Goal: Transaction & Acquisition: Purchase product/service

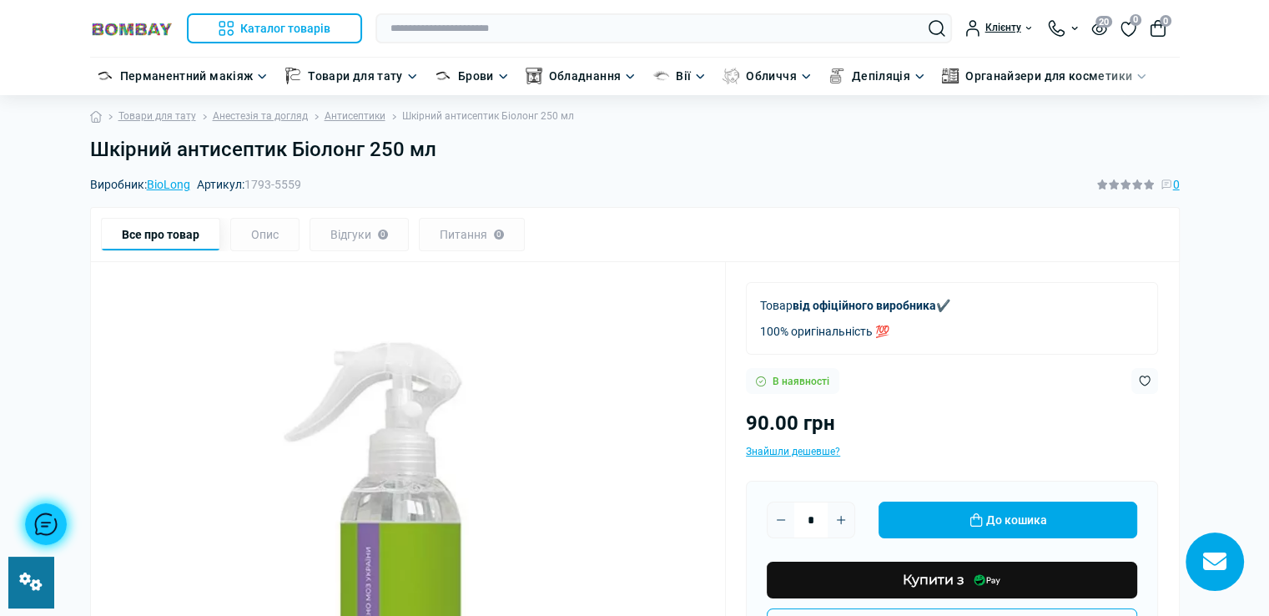
click at [28, 593] on link at bounding box center [30, 581] width 45 height 51
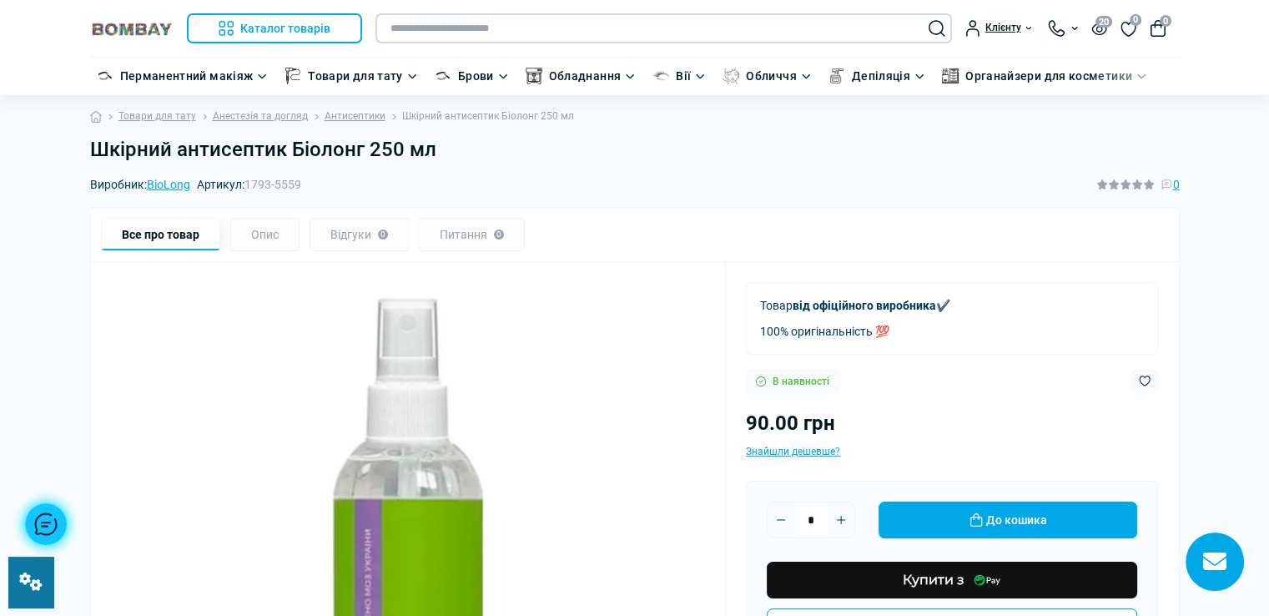
click at [556, 28] on input "text" at bounding box center [663, 28] width 576 height 30
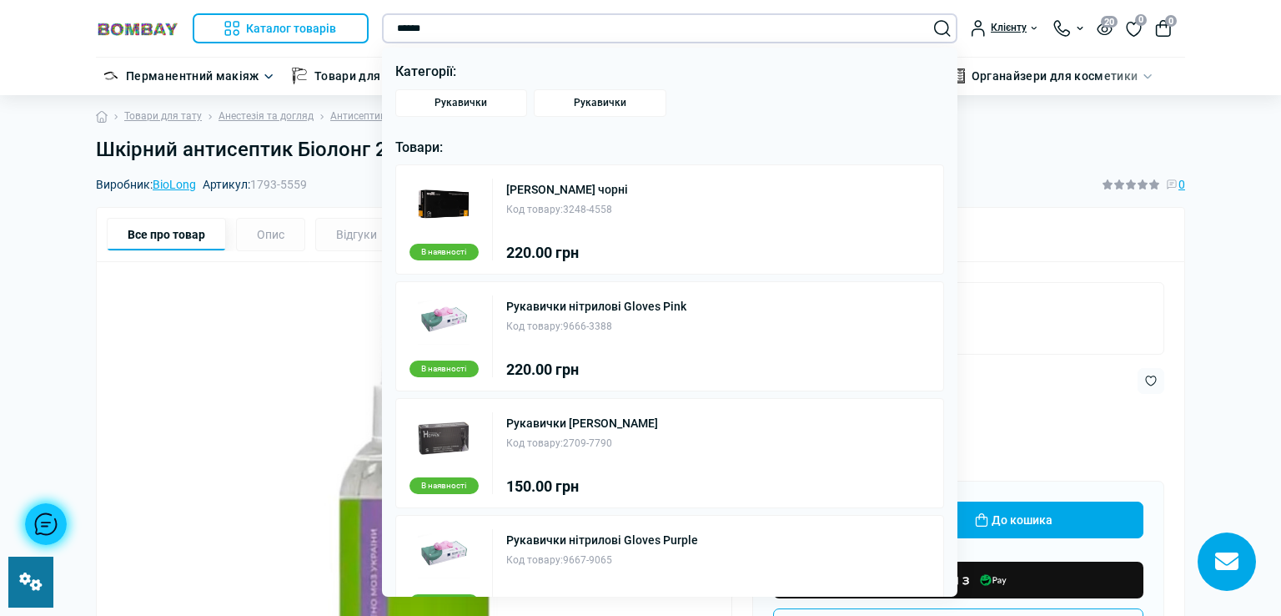
type input "*********"
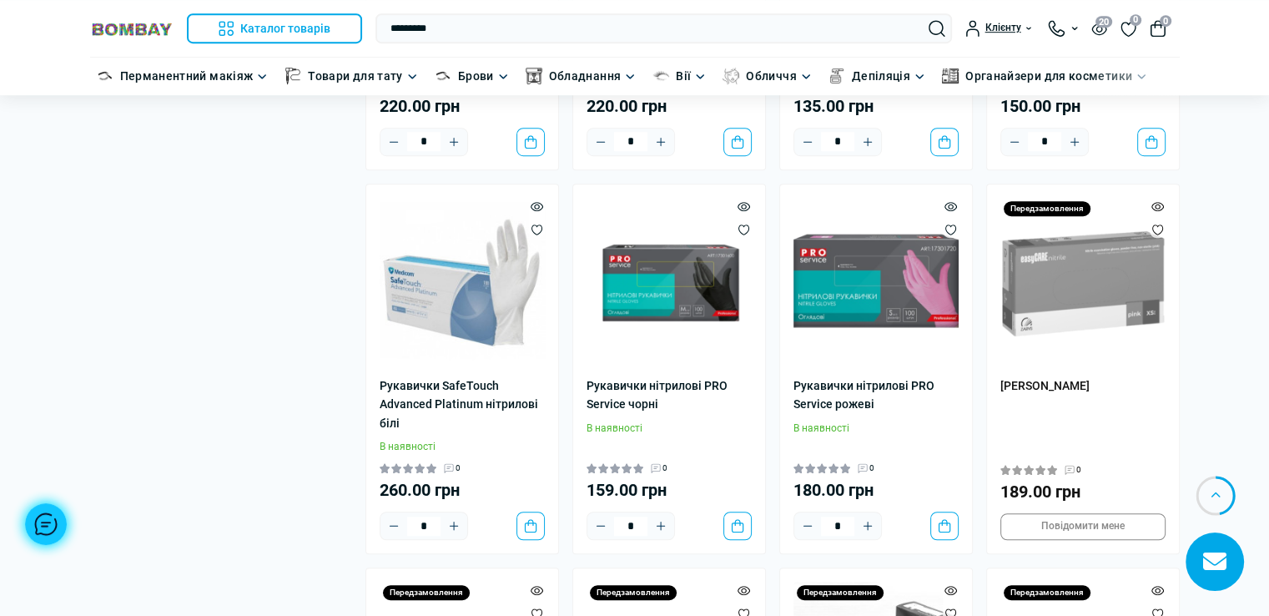
scroll to position [1084, 0]
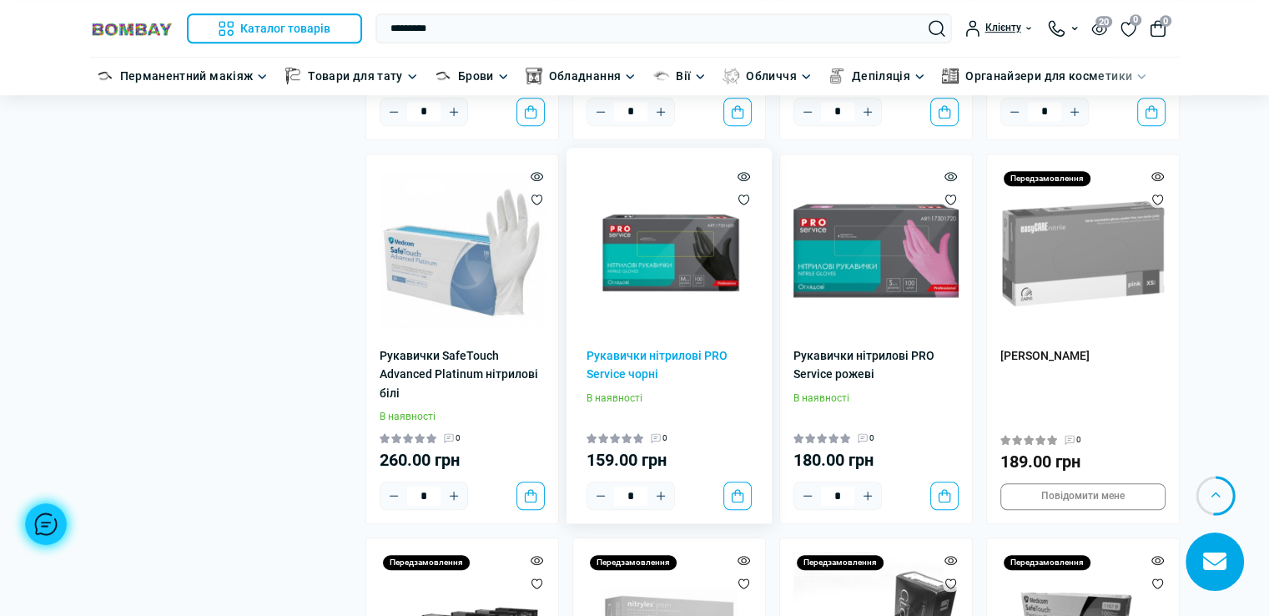
click at [706, 264] on img at bounding box center [668, 250] width 165 height 165
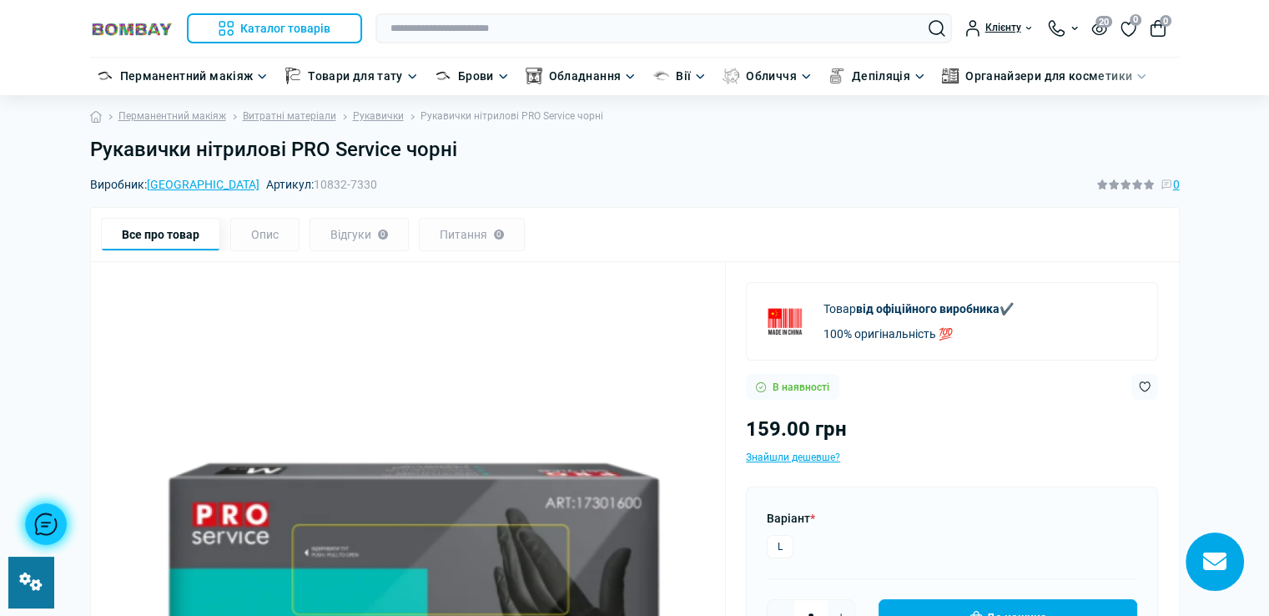
click at [465, 151] on h1 "Рукавички нітрилові PRO Service чорні" at bounding box center [634, 150] width 1089 height 24
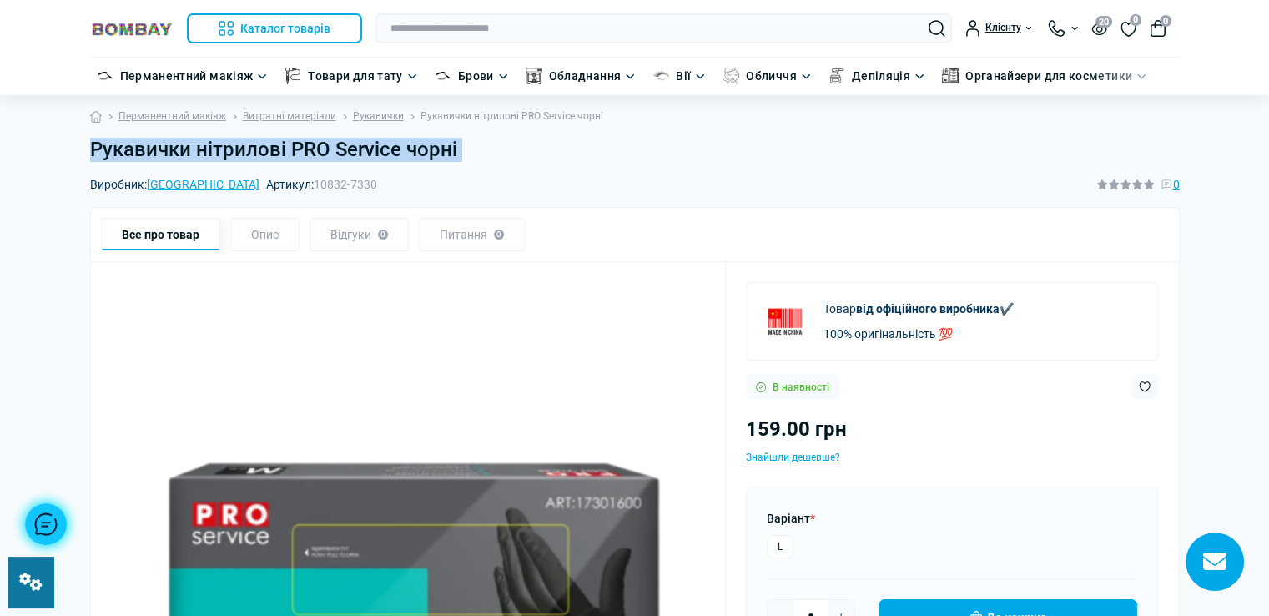
click at [465, 151] on h1 "Рукавички нітрилові PRO Service чорні" at bounding box center [634, 150] width 1089 height 24
copy main "Рукавички нітрилові PRO Service чорні"
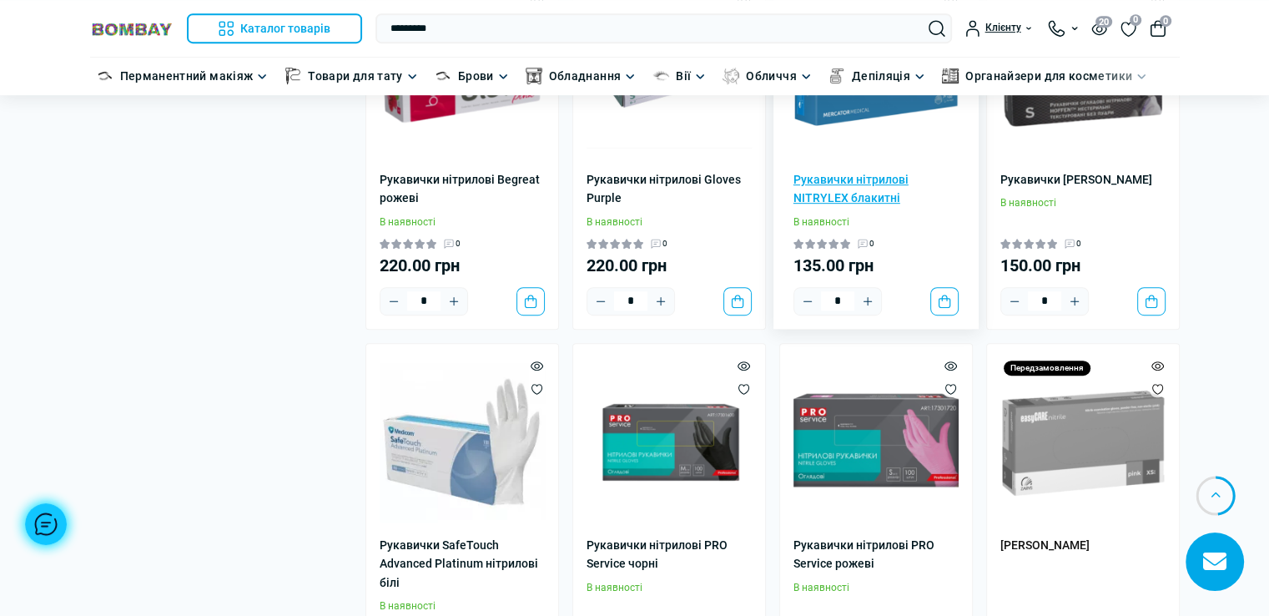
scroll to position [1001, 0]
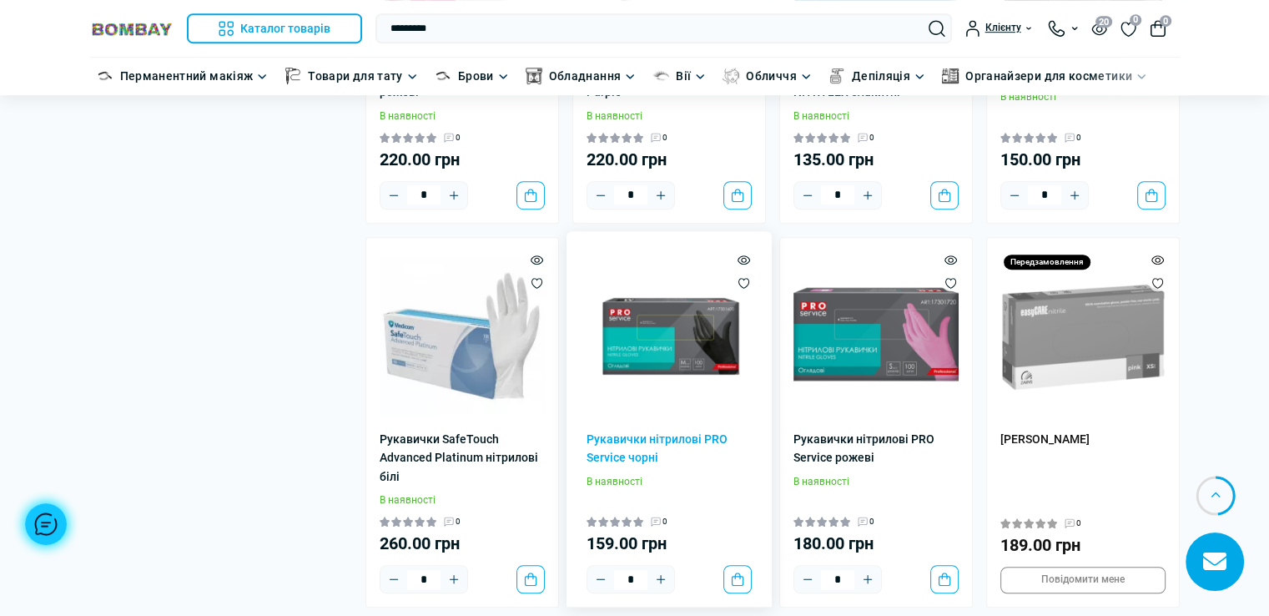
click at [679, 368] on img at bounding box center [668, 333] width 165 height 165
click at [869, 359] on img at bounding box center [875, 333] width 165 height 165
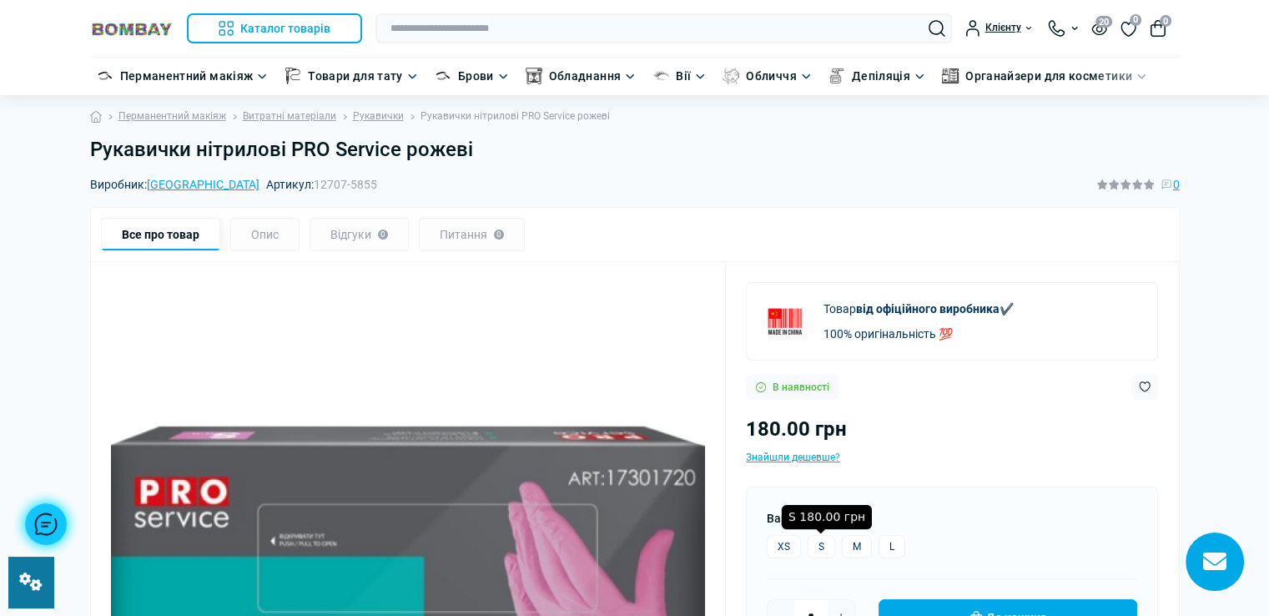
click at [817, 537] on label "S" at bounding box center [821, 546] width 28 height 23
click at [790, 541] on label "XS" at bounding box center [783, 546] width 34 height 23
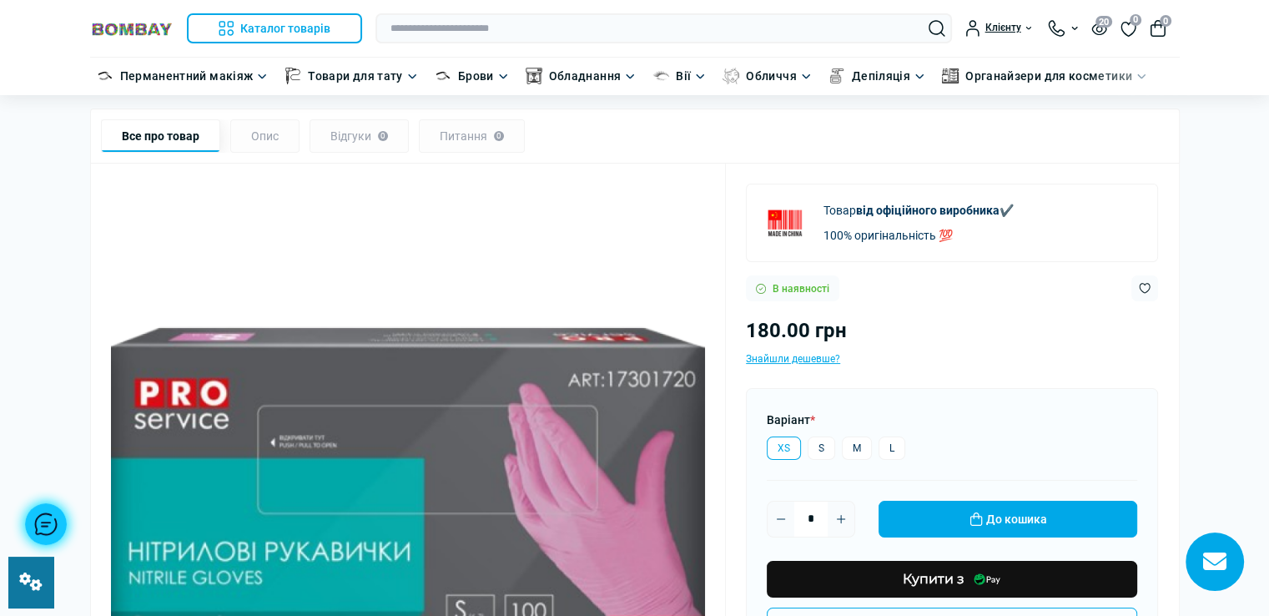
scroll to position [167, 0]
